Goal: Navigation & Orientation: Find specific page/section

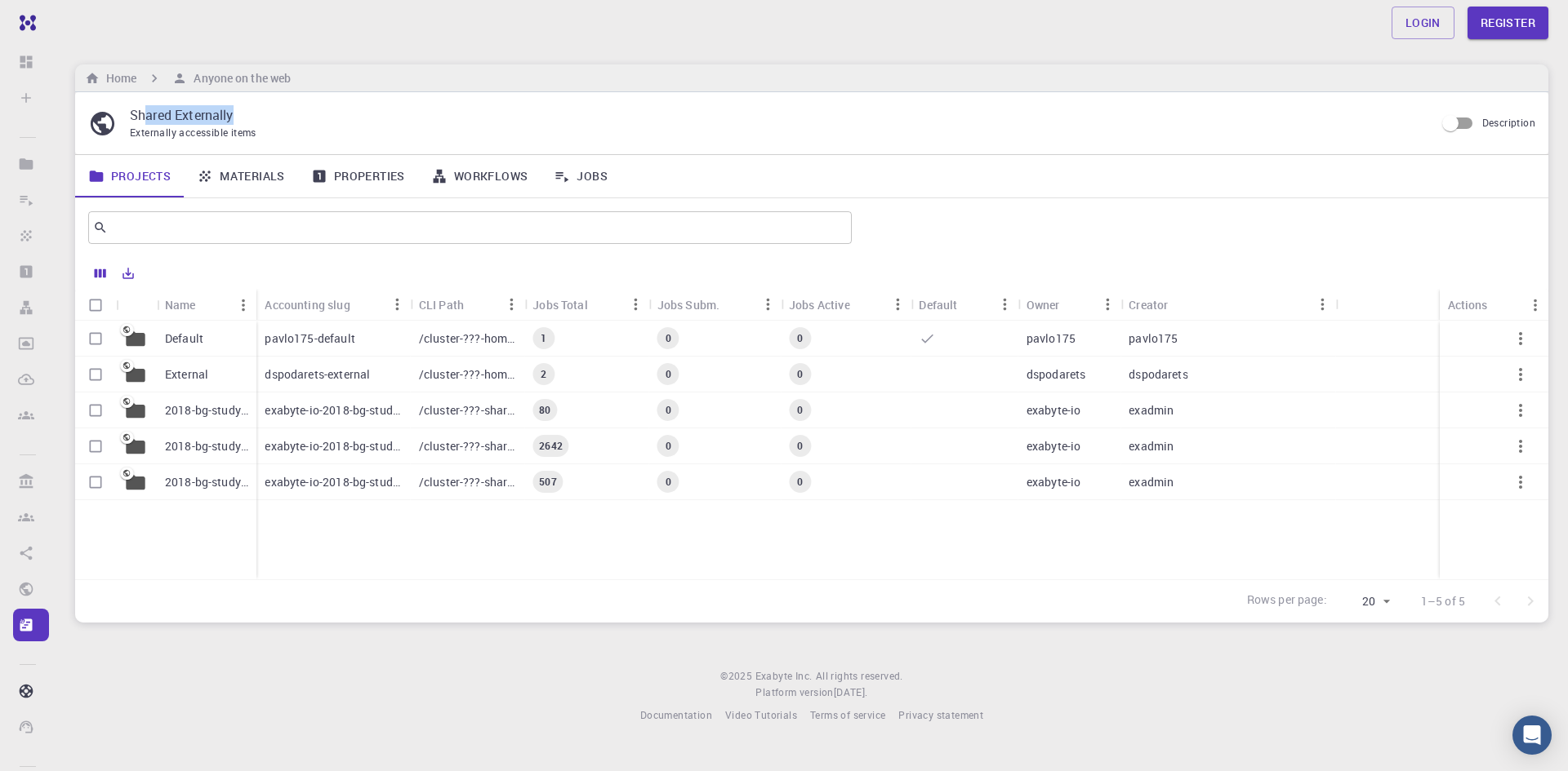
drag, startPoint x: 223, startPoint y: 121, endPoint x: 246, endPoint y: 121, distance: 23.0
click at [246, 121] on p "Shared Externally" at bounding box center [775, 115] width 1292 height 20
click at [255, 186] on link "Materials" at bounding box center [241, 176] width 115 height 43
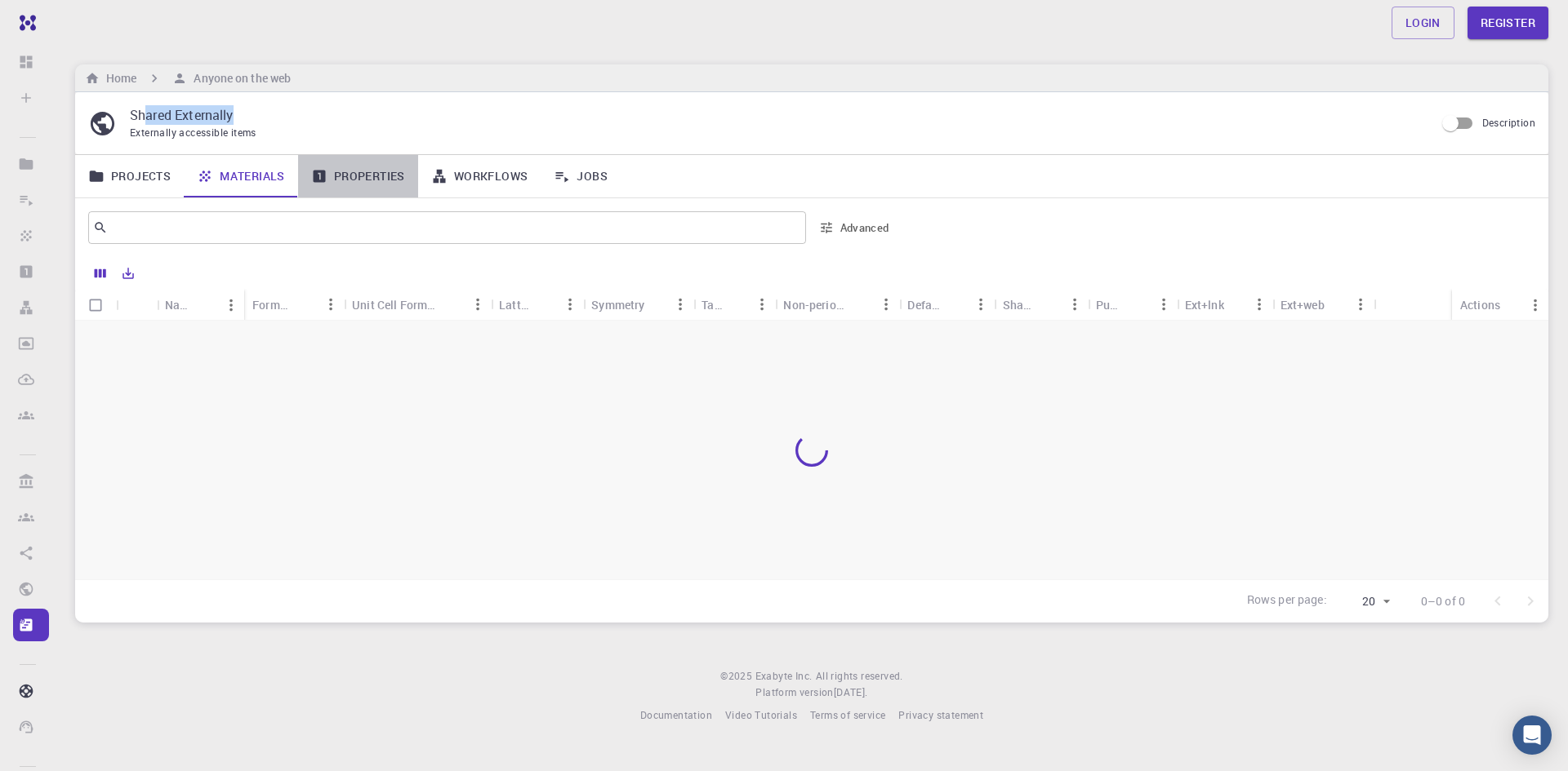
click at [356, 170] on link "Properties" at bounding box center [358, 176] width 120 height 43
click at [243, 194] on link "Materials" at bounding box center [241, 176] width 115 height 43
click at [148, 186] on link "Projects" at bounding box center [130, 176] width 108 height 43
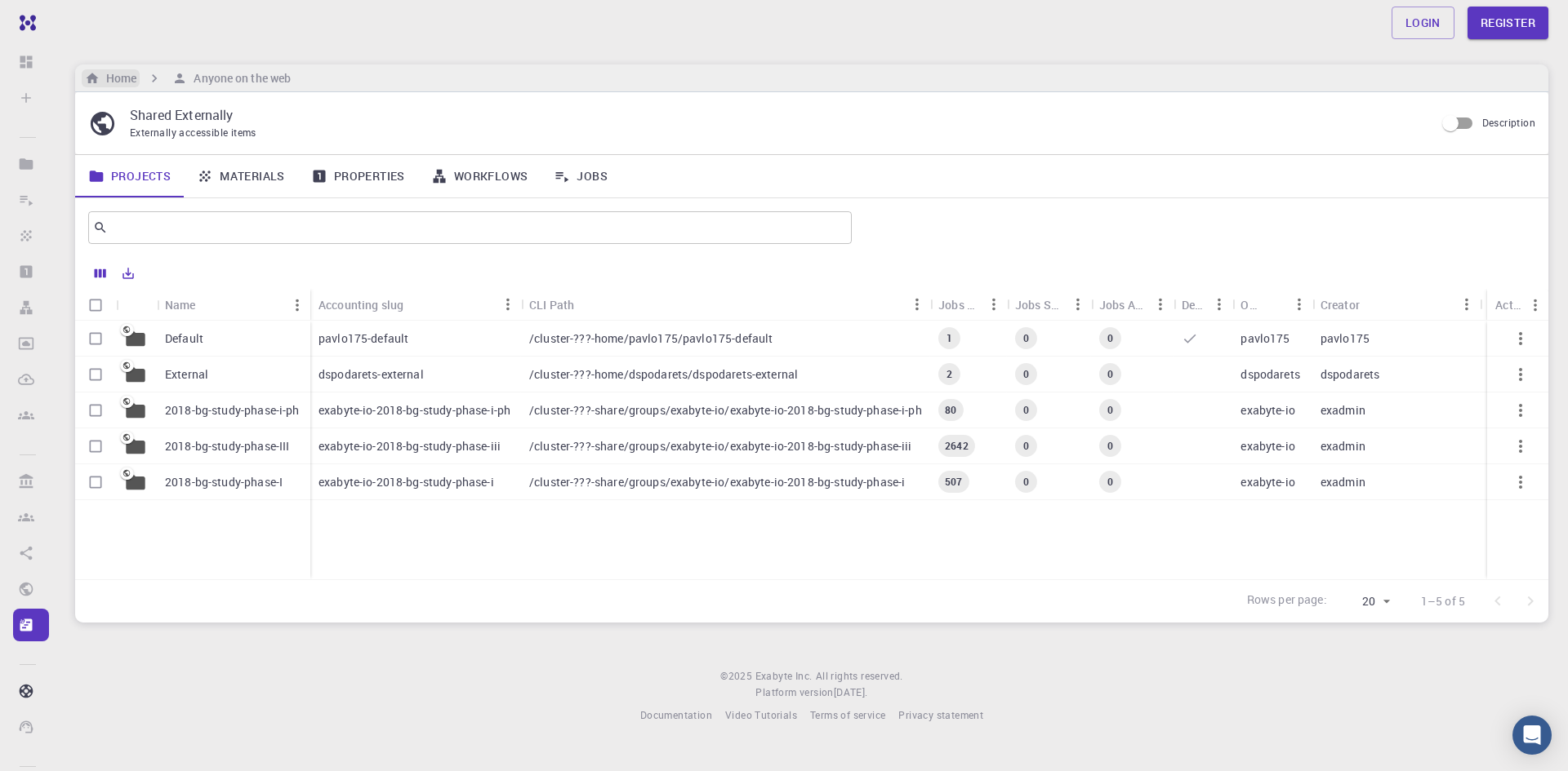
click at [125, 86] on h6 "Home" at bounding box center [118, 77] width 36 height 18
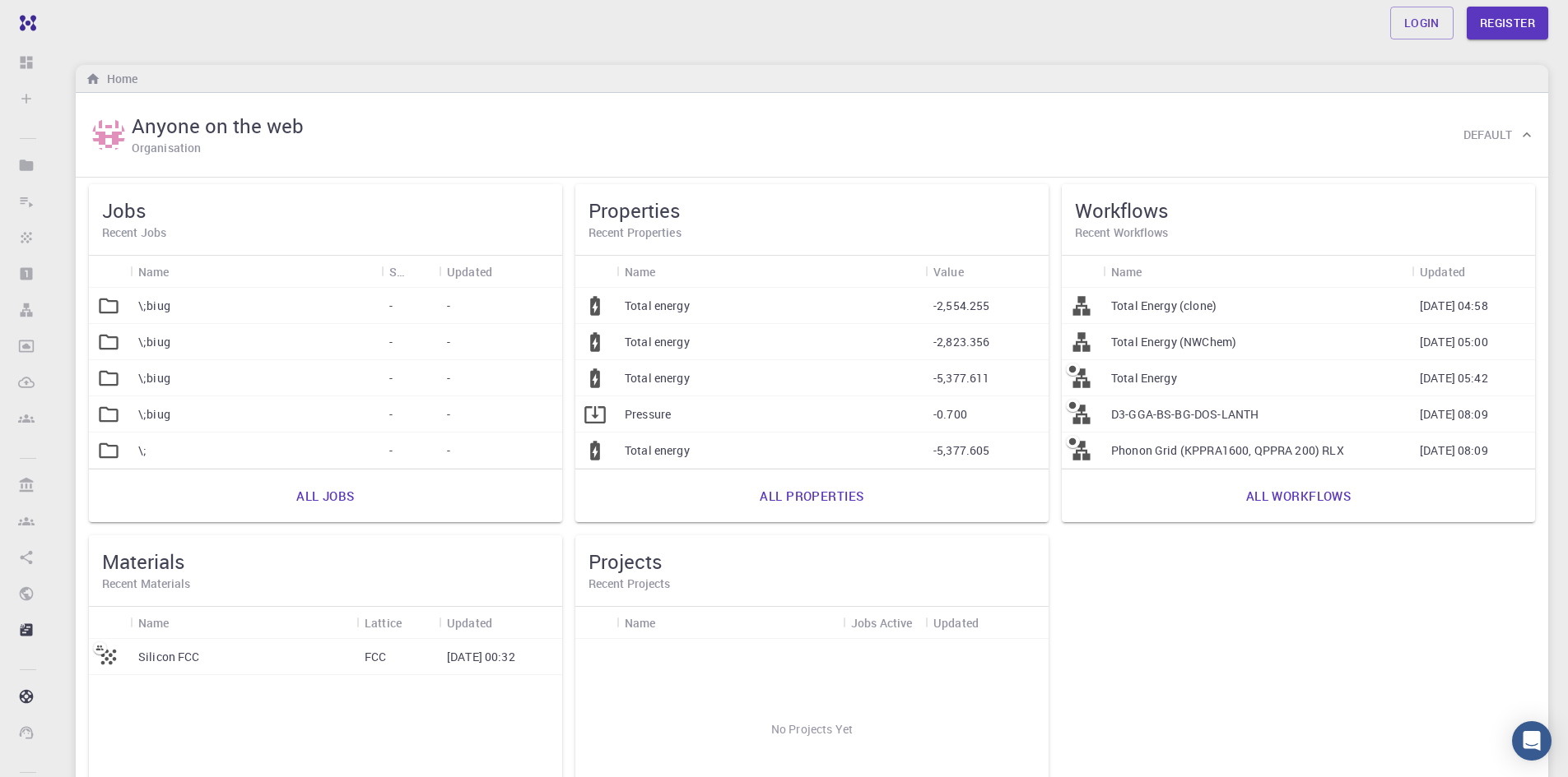
click at [722, 454] on div "Total energy" at bounding box center [771, 451] width 308 height 37
click at [613, 439] on div at bounding box center [596, 451] width 41 height 37
click at [686, 454] on p "Total energy" at bounding box center [657, 451] width 65 height 17
click at [830, 521] on div "All properties" at bounding box center [811, 496] width 473 height 53
click at [830, 492] on link "All properties" at bounding box center [811, 496] width 140 height 39
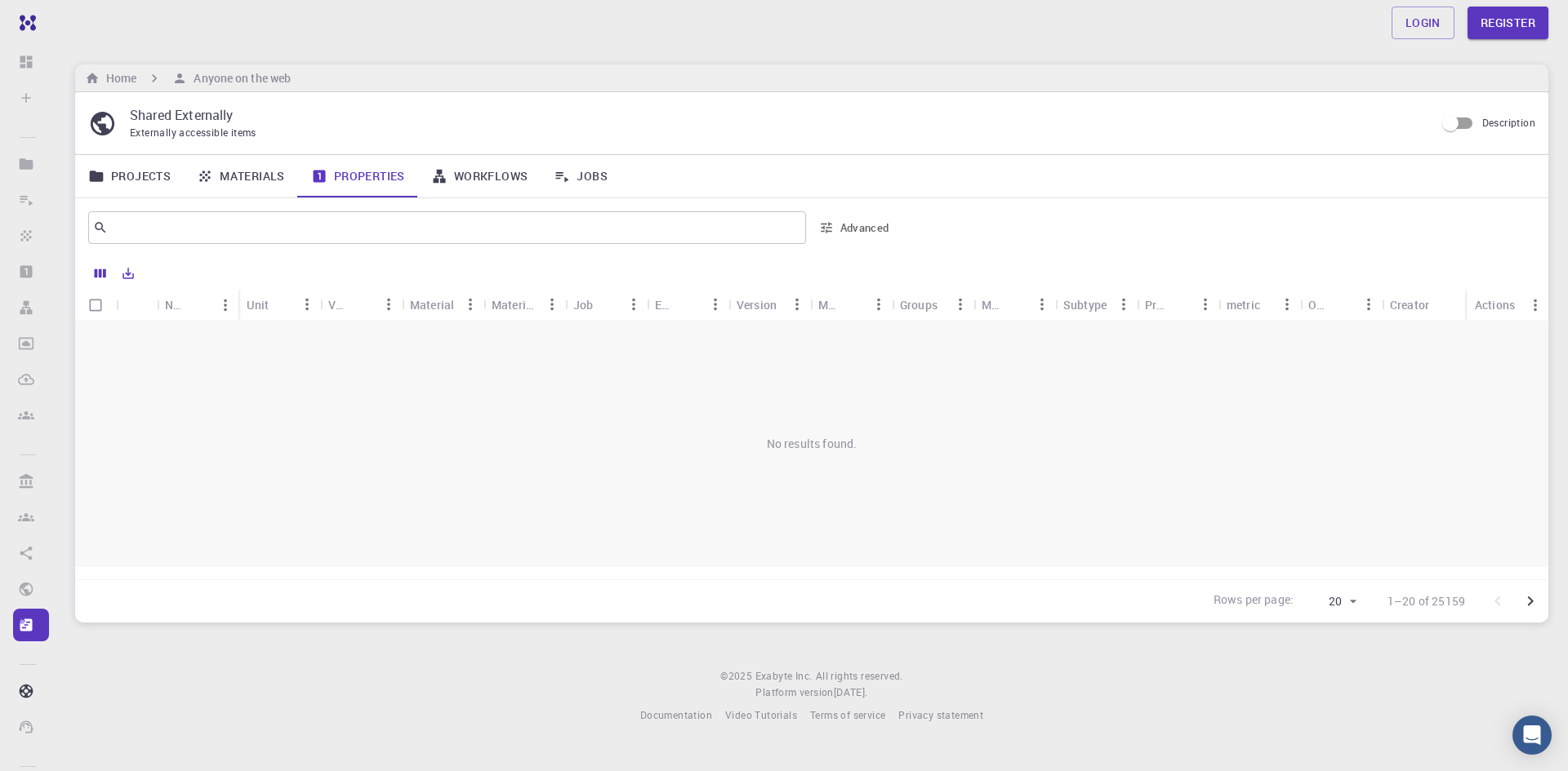
click at [466, 186] on link "Workflows" at bounding box center [479, 176] width 123 height 43
